Goal: Complete application form

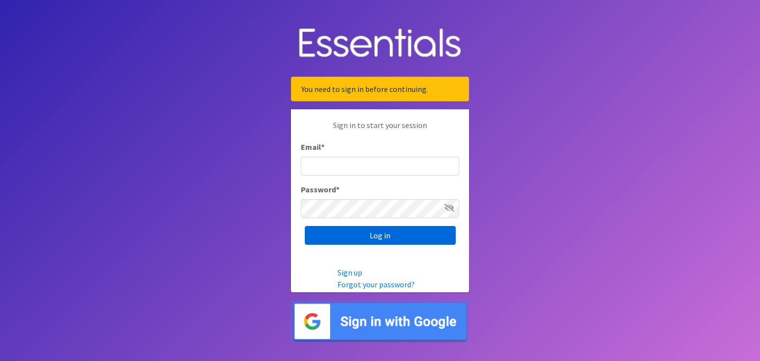
type input "[EMAIL_ADDRESS][DOMAIN_NAME]"
click at [365, 238] on input "Log in" at bounding box center [380, 235] width 151 height 19
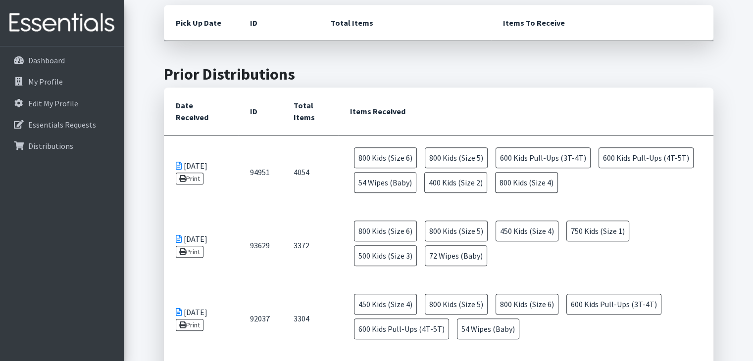
scroll to position [499, 0]
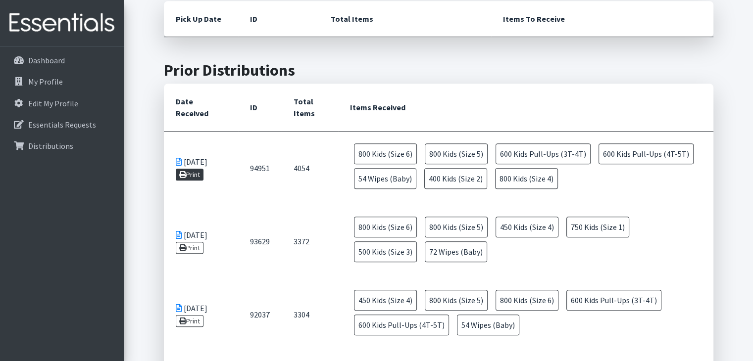
click at [201, 169] on link "Print" at bounding box center [190, 175] width 28 height 12
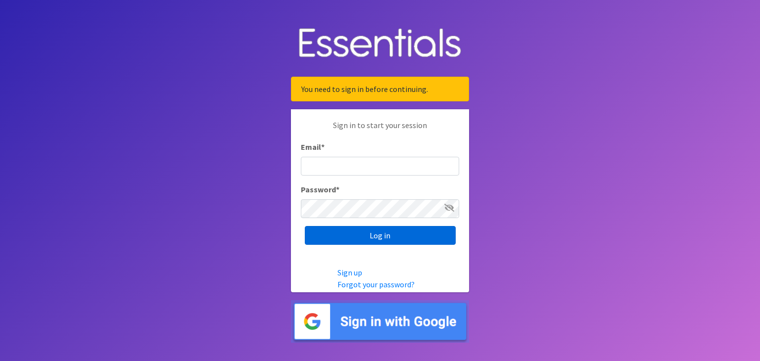
type input "[EMAIL_ADDRESS][DOMAIN_NAME]"
click at [392, 234] on input "Log in" at bounding box center [380, 235] width 151 height 19
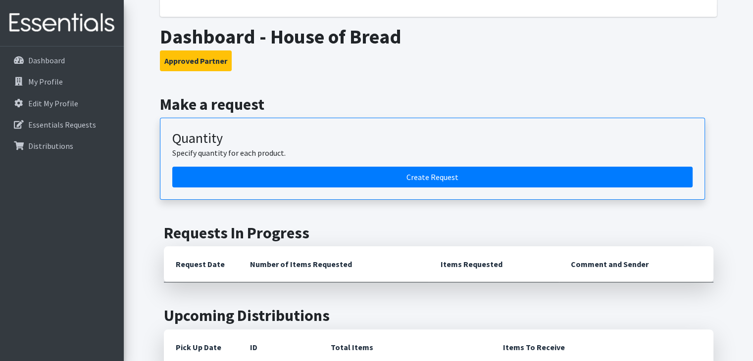
scroll to position [248, 0]
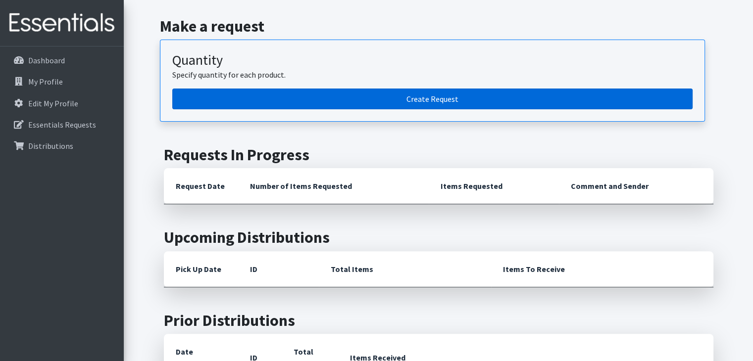
click at [392, 100] on link "Create Request" at bounding box center [432, 99] width 520 height 21
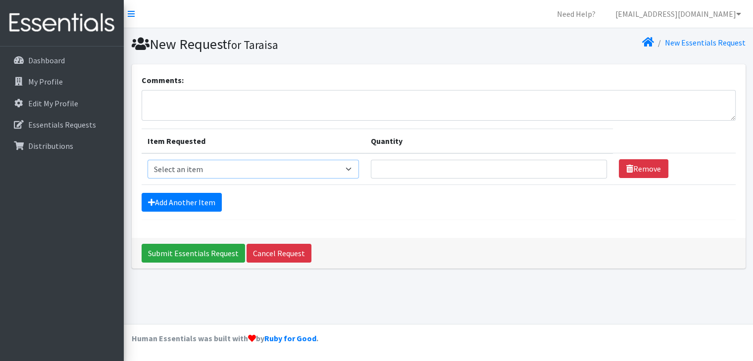
click at [319, 170] on select "Select an item 1 month period supply kit Kids (Newborn) Kids (Size 1) Kids (Siz…" at bounding box center [253, 169] width 211 height 19
select select "15071"
click at [148, 160] on select "Select an item 1 month period supply kit Kids (Newborn) Kids (Size 1) Kids (Siz…" at bounding box center [253, 169] width 211 height 19
click at [418, 168] on input "Quantity" at bounding box center [489, 169] width 236 height 19
type input "800"
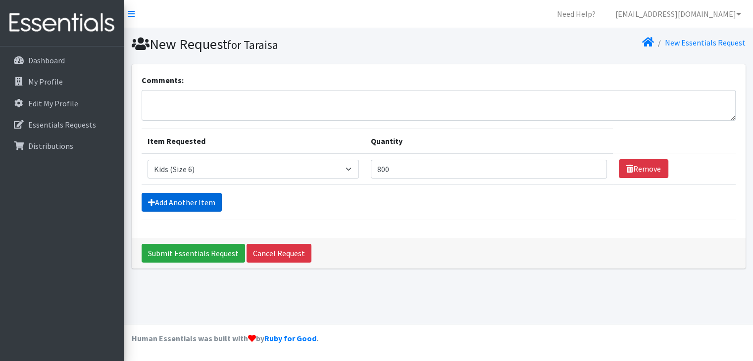
click at [208, 199] on link "Add Another Item" at bounding box center [182, 202] width 80 height 19
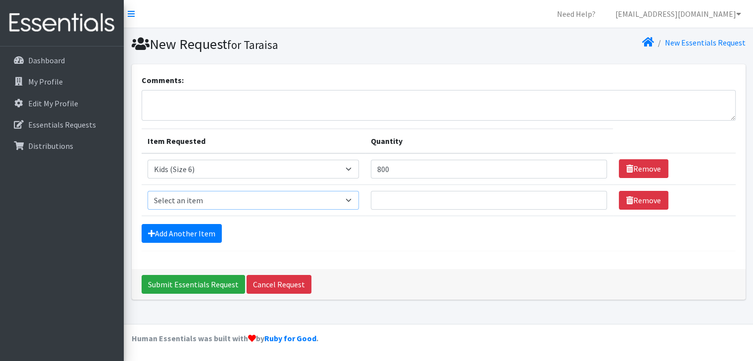
click at [218, 198] on select "Select an item 1 month period supply kit Kids (Newborn) Kids (Size 1) Kids (Siz…" at bounding box center [253, 200] width 211 height 19
select select "15044"
click at [148, 191] on select "Select an item 1 month period supply kit Kids (Newborn) Kids (Size 1) Kids (Siz…" at bounding box center [253, 200] width 211 height 19
click at [437, 194] on input "Quantity" at bounding box center [489, 200] width 236 height 19
type input "800"
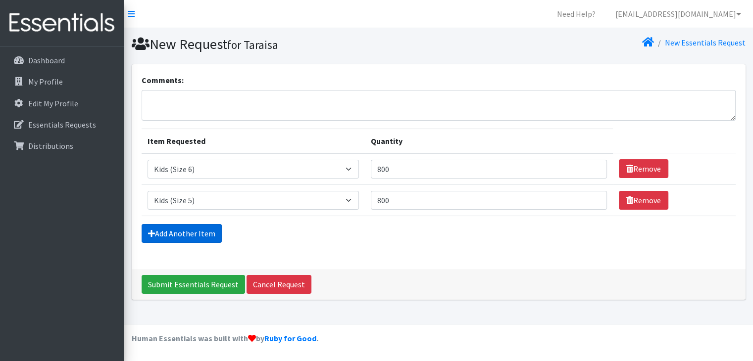
click at [179, 234] on link "Add Another Item" at bounding box center [182, 233] width 80 height 19
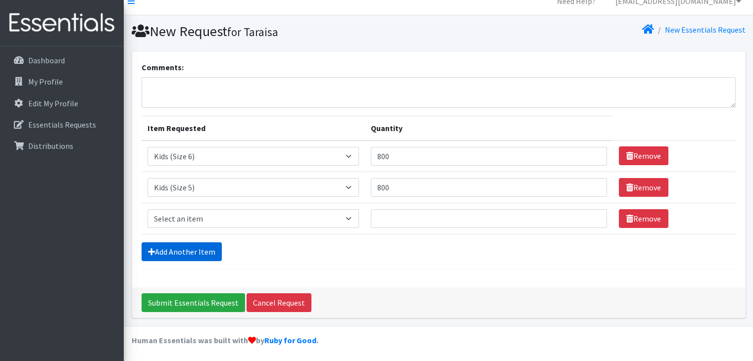
scroll to position [13, 0]
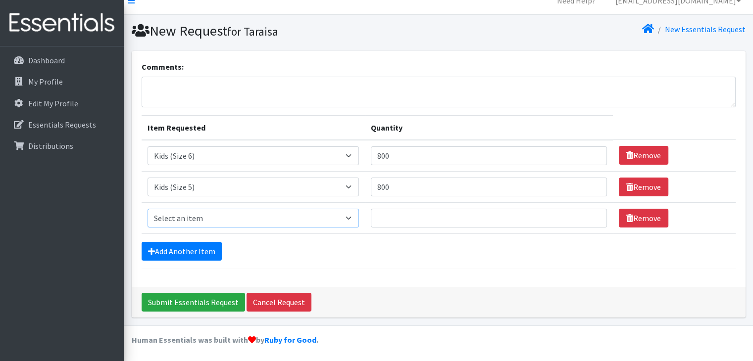
click at [198, 218] on select "Select an item 1 month period supply kit Kids (Newborn) Kids (Size 1) Kids (Siz…" at bounding box center [253, 218] width 211 height 19
select select "15038"
click at [148, 209] on select "Select an item 1 month period supply kit Kids (Newborn) Kids (Size 1) Kids (Siz…" at bounding box center [253, 218] width 211 height 19
click at [408, 216] on input "Quantity" at bounding box center [489, 218] width 236 height 19
type input "800"
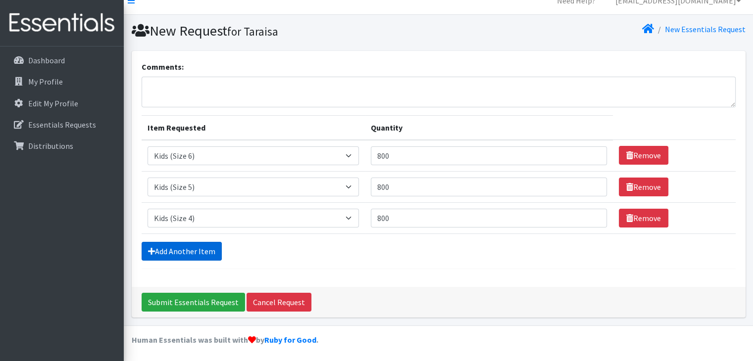
click at [210, 251] on link "Add Another Item" at bounding box center [182, 251] width 80 height 19
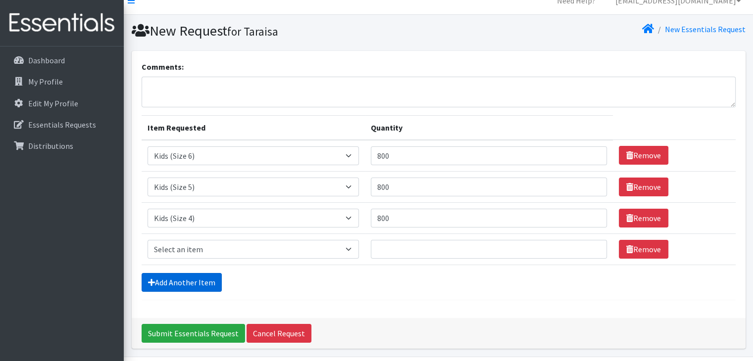
scroll to position [45, 0]
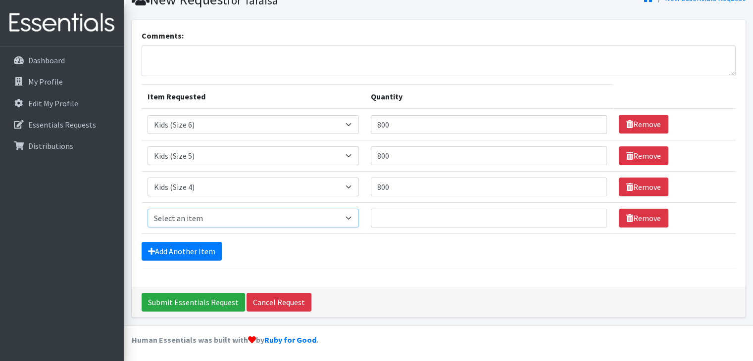
click at [265, 218] on select "Select an item 1 month period supply kit Kids (Newborn) Kids (Size 1) Kids (Siz…" at bounding box center [253, 218] width 211 height 19
select select "15069"
click at [148, 209] on select "Select an item 1 month period supply kit Kids (Newborn) Kids (Size 1) Kids (Siz…" at bounding box center [253, 218] width 211 height 19
click at [411, 214] on input "Quantity" at bounding box center [489, 218] width 236 height 19
type input "400"
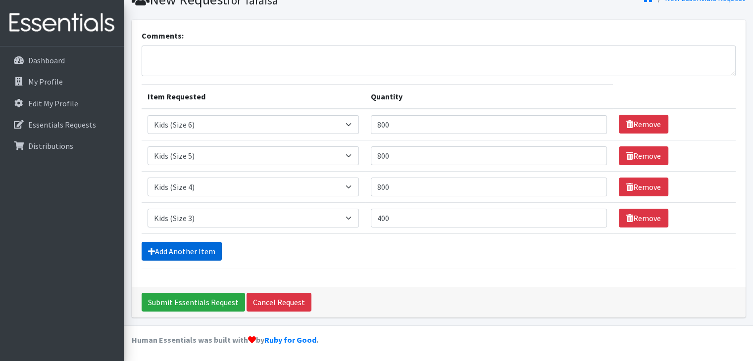
click at [203, 254] on link "Add Another Item" at bounding box center [182, 251] width 80 height 19
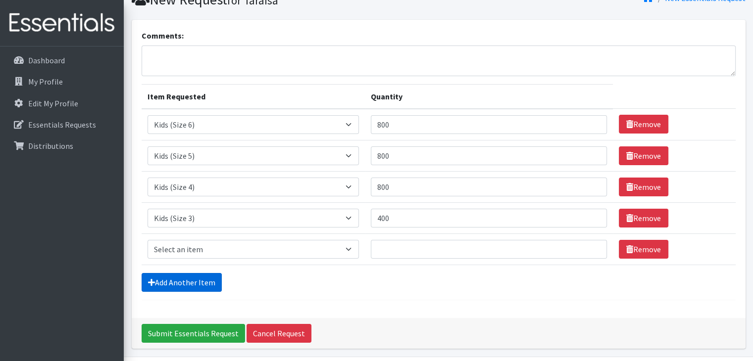
scroll to position [75, 0]
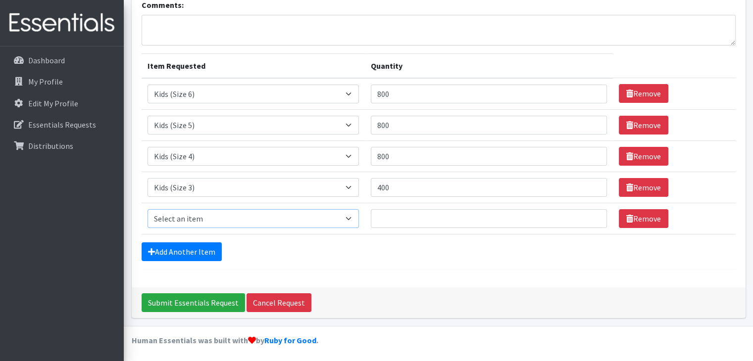
click at [240, 216] on select "Select an item 1 month period supply kit Kids (Newborn) Kids (Size 1) Kids (Siz…" at bounding box center [253, 218] width 211 height 19
select select "15041"
click at [148, 209] on select "Select an item 1 month period supply kit Kids (Newborn) Kids (Size 1) Kids (Siz…" at bounding box center [253, 218] width 211 height 19
click at [402, 216] on input "Quantity" at bounding box center [489, 218] width 236 height 19
type input "400"
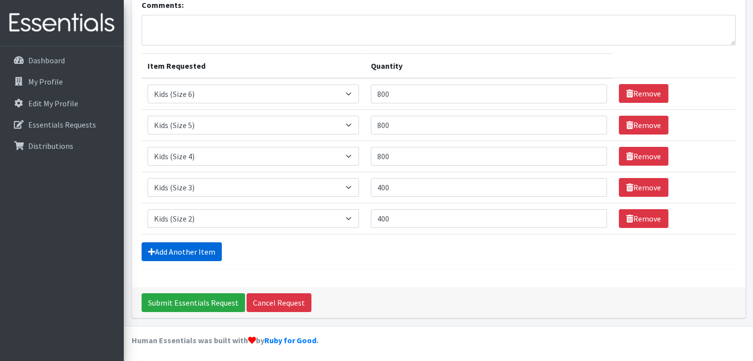
click at [188, 253] on link "Add Another Item" at bounding box center [182, 252] width 80 height 19
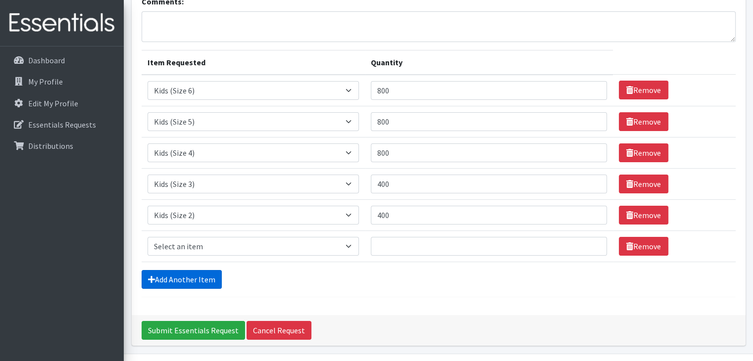
scroll to position [107, 0]
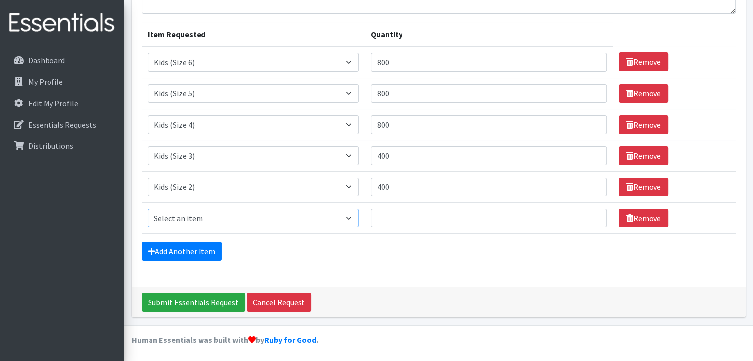
click at [219, 222] on select "Select an item 1 month period supply kit Kids (Newborn) Kids (Size 1) Kids (Siz…" at bounding box center [253, 218] width 211 height 19
select select "15043"
click at [148, 209] on select "Select an item 1 month period supply kit Kids (Newborn) Kids (Size 1) Kids (Siz…" at bounding box center [253, 218] width 211 height 19
click at [400, 218] on input "Quantity" at bounding box center [489, 218] width 236 height 19
type input "108"
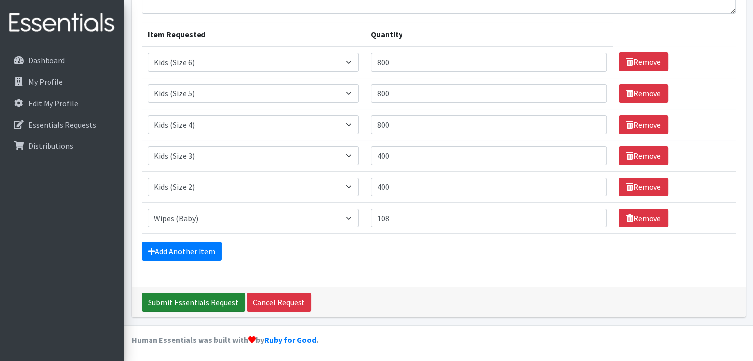
click at [196, 305] on input "Submit Essentials Request" at bounding box center [193, 302] width 103 height 19
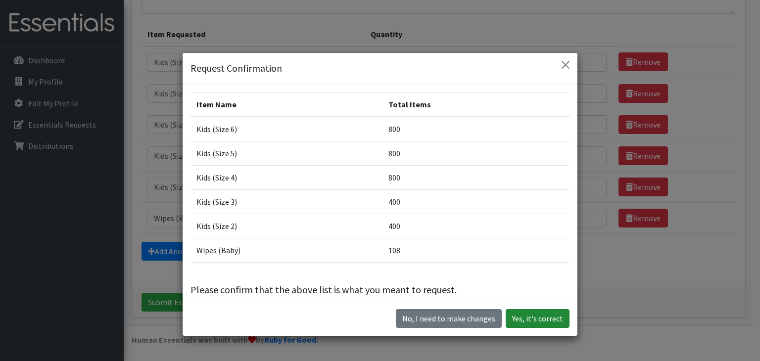
click at [528, 316] on button "Yes, it's correct" at bounding box center [538, 318] width 64 height 19
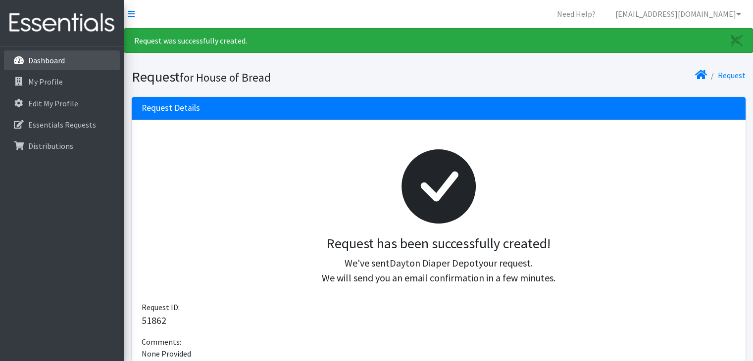
click at [57, 64] on p "Dashboard" at bounding box center [46, 60] width 37 height 10
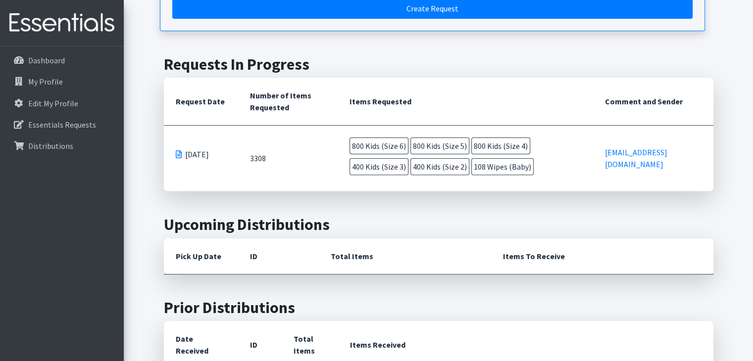
scroll to position [308, 0]
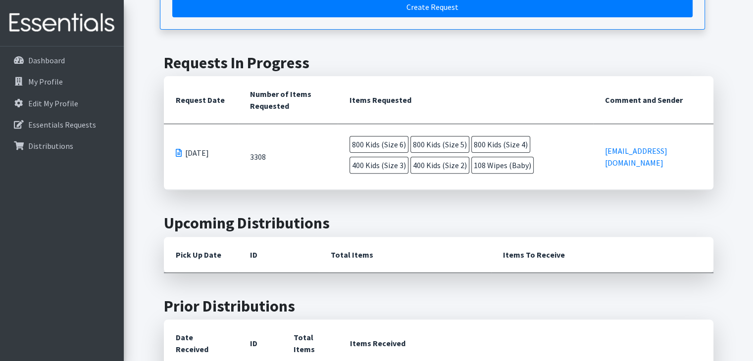
click at [179, 152] on span at bounding box center [179, 153] width 6 height 8
click at [180, 152] on span at bounding box center [179, 153] width 6 height 8
click at [195, 161] on td "[DATE]" at bounding box center [201, 157] width 74 height 66
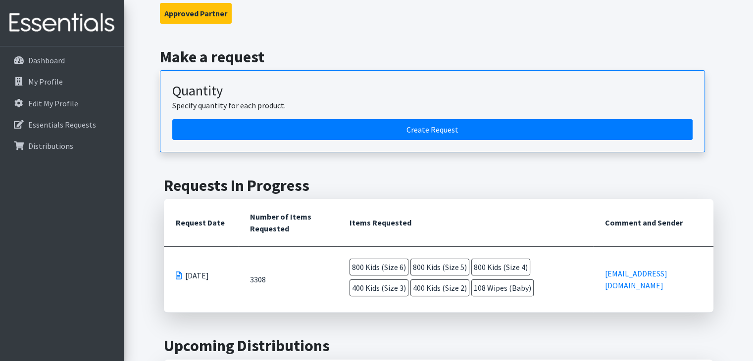
scroll to position [0, 0]
